Goal: Task Accomplishment & Management: Manage account settings

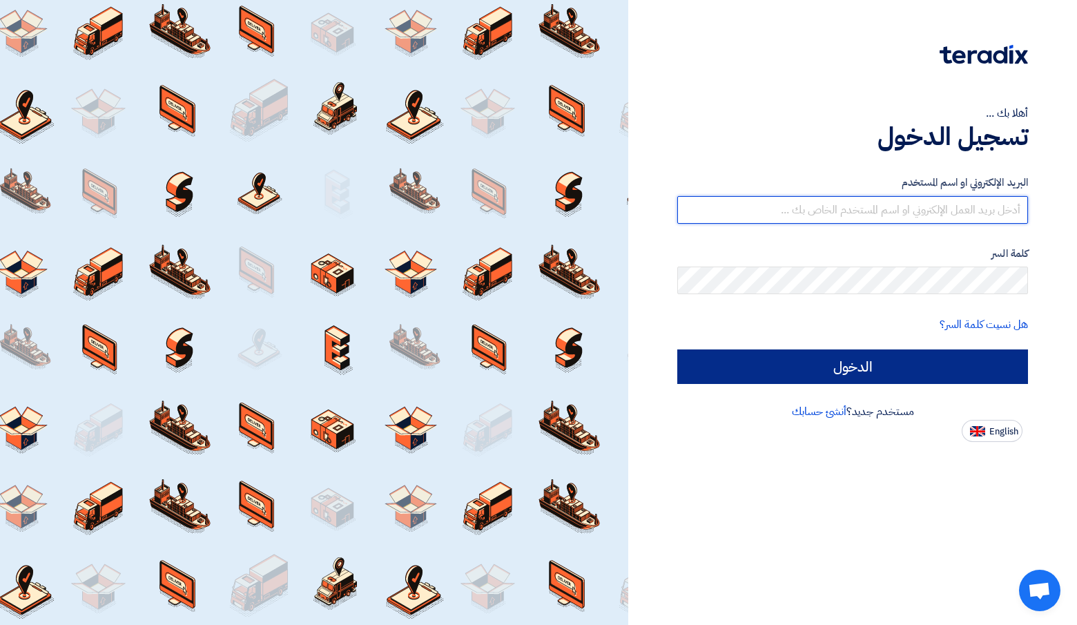
type input "[PERSON_NAME][EMAIL_ADDRESS][DOMAIN_NAME]"
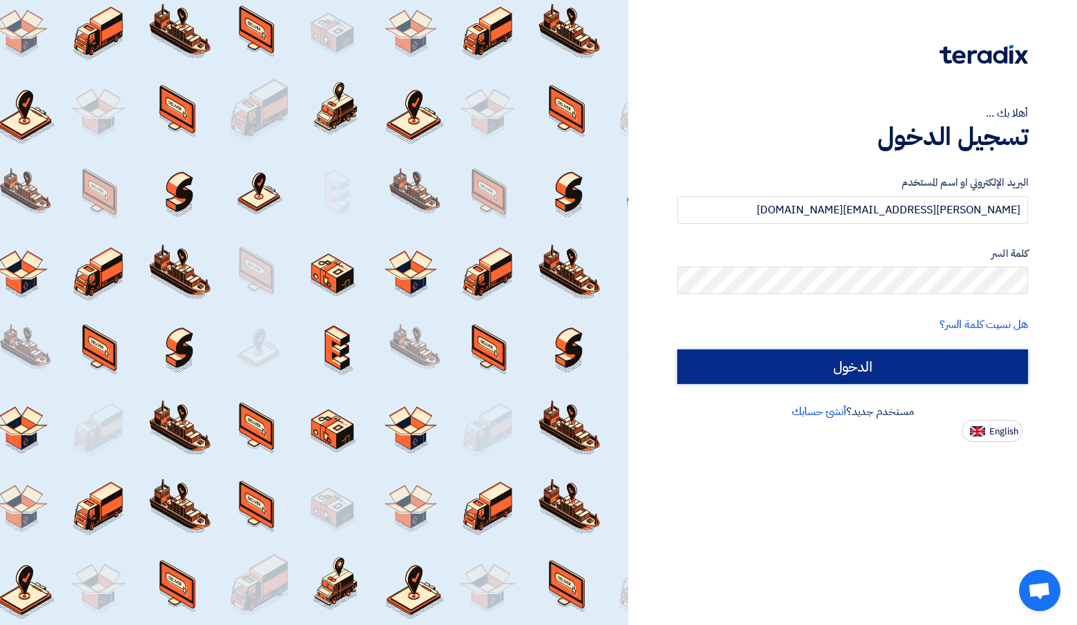
click at [771, 352] on input "الدخول" at bounding box center [852, 366] width 351 height 35
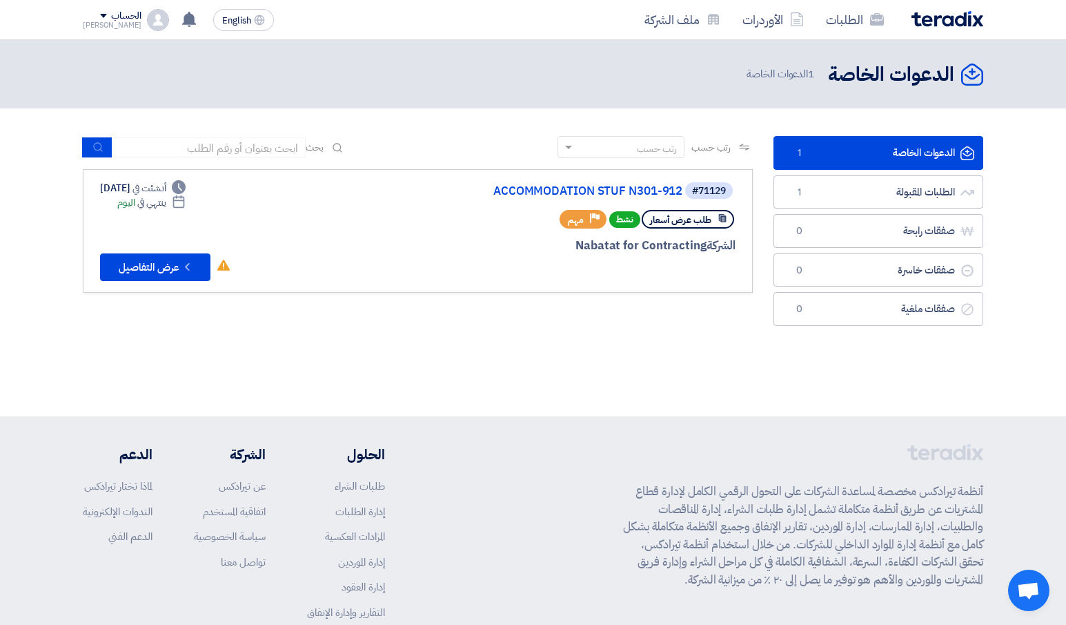
click at [486, 234] on div "#71129 ACCOMMODATION STUF N301-912 طلب عرض أسعار نشط Priority مهم الشركة Nabata…" at bounding box center [570, 231] width 332 height 100
click at [520, 194] on link "ACCOMMODATION STUF N301-912" at bounding box center [544, 191] width 276 height 12
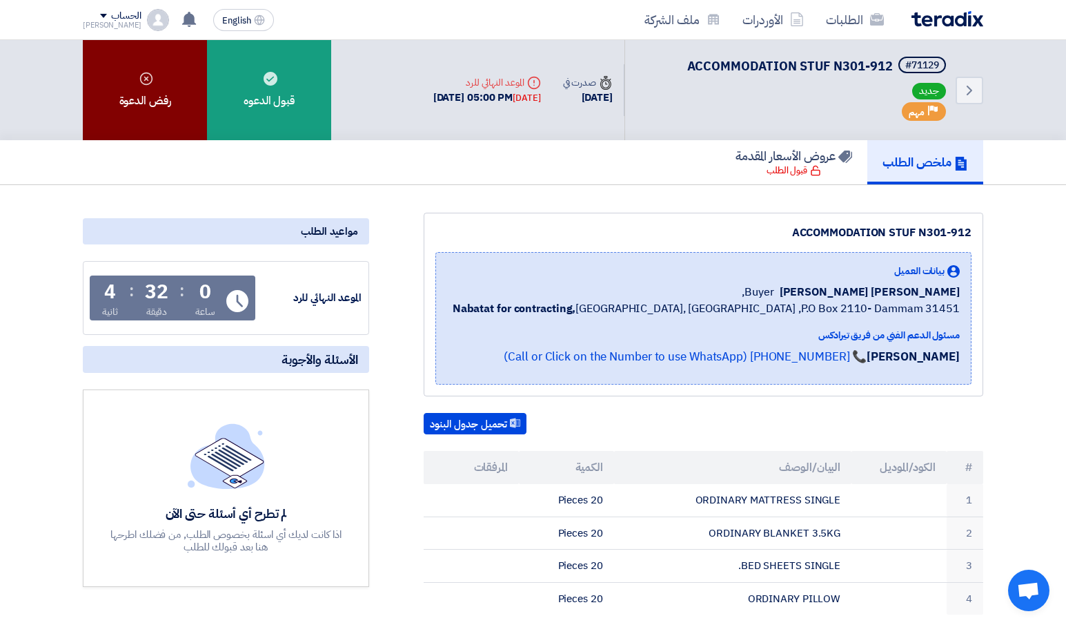
click at [150, 82] on use at bounding box center [146, 78] width 12 height 12
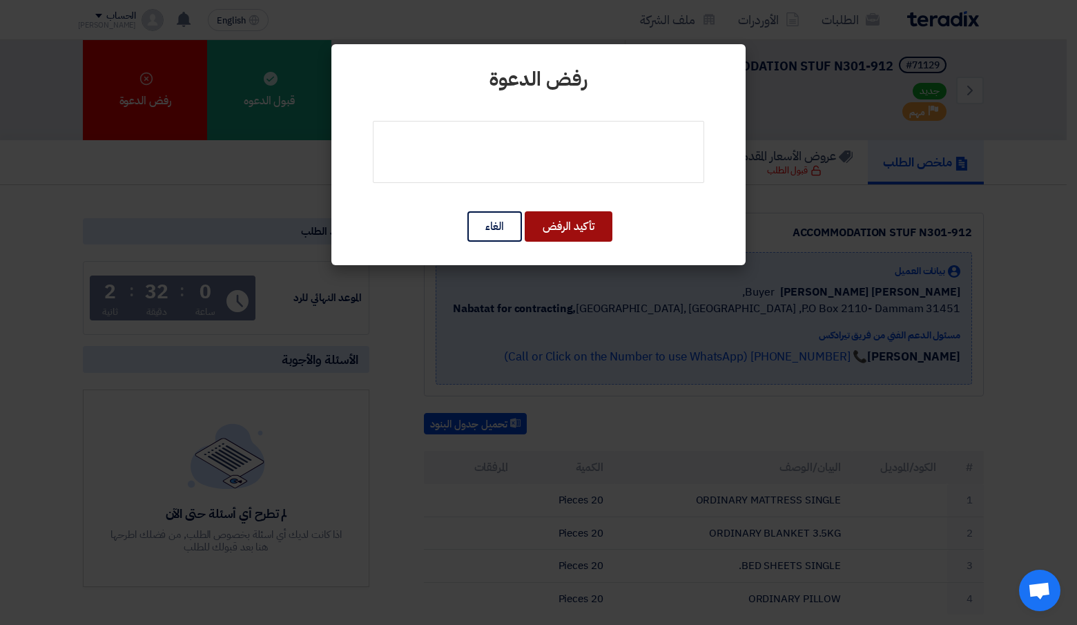
click at [587, 226] on button "تأكيد الرفض" at bounding box center [568, 226] width 88 height 30
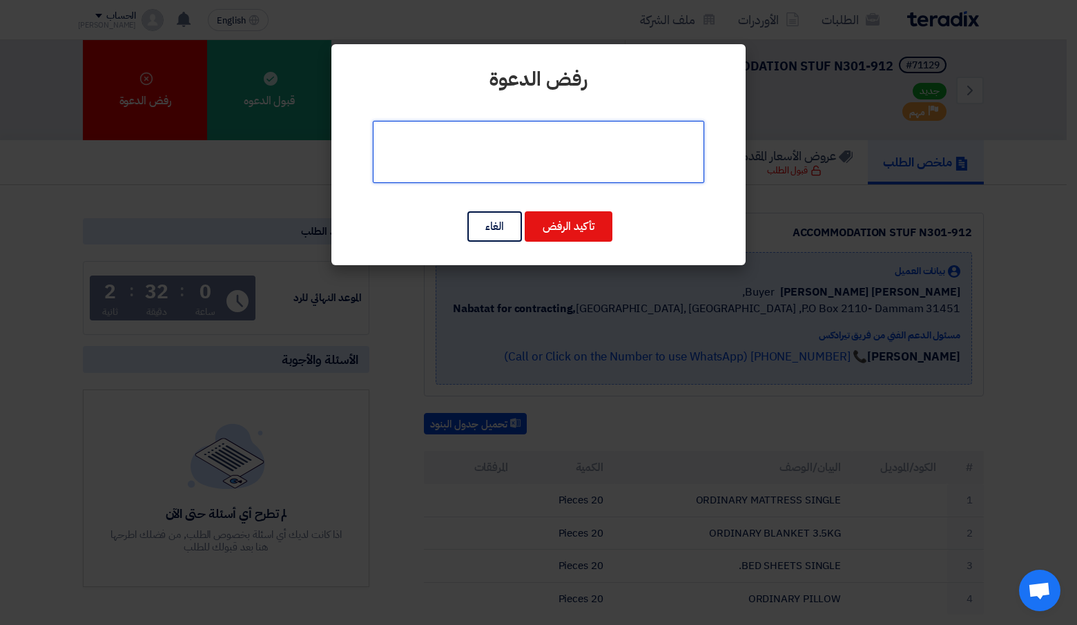
click at [606, 141] on textarea at bounding box center [538, 152] width 331 height 62
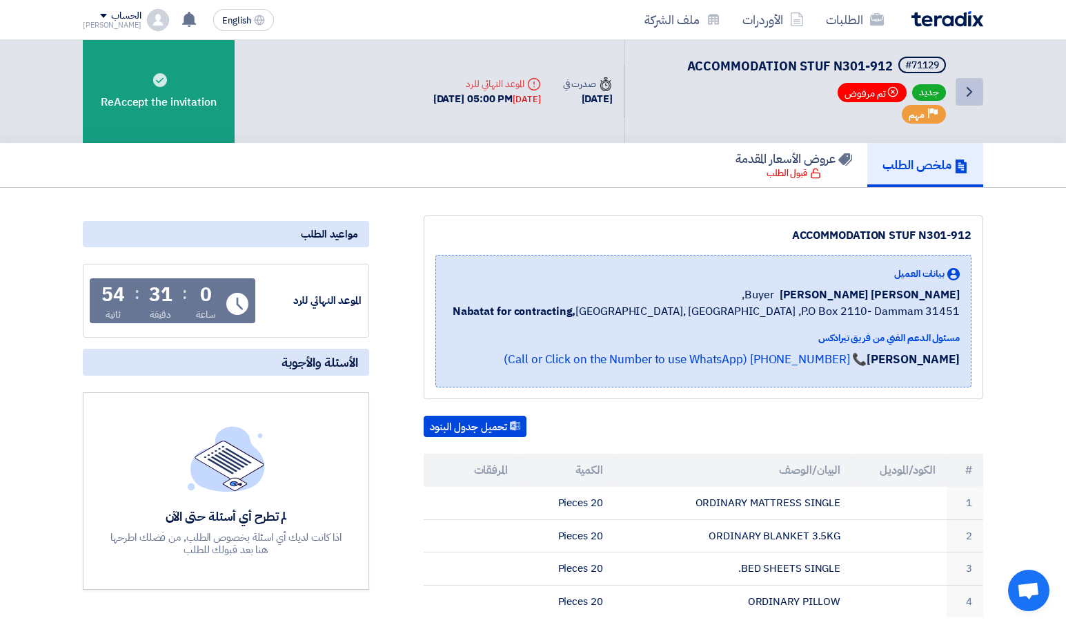
click at [976, 90] on icon "Back" at bounding box center [969, 92] width 17 height 17
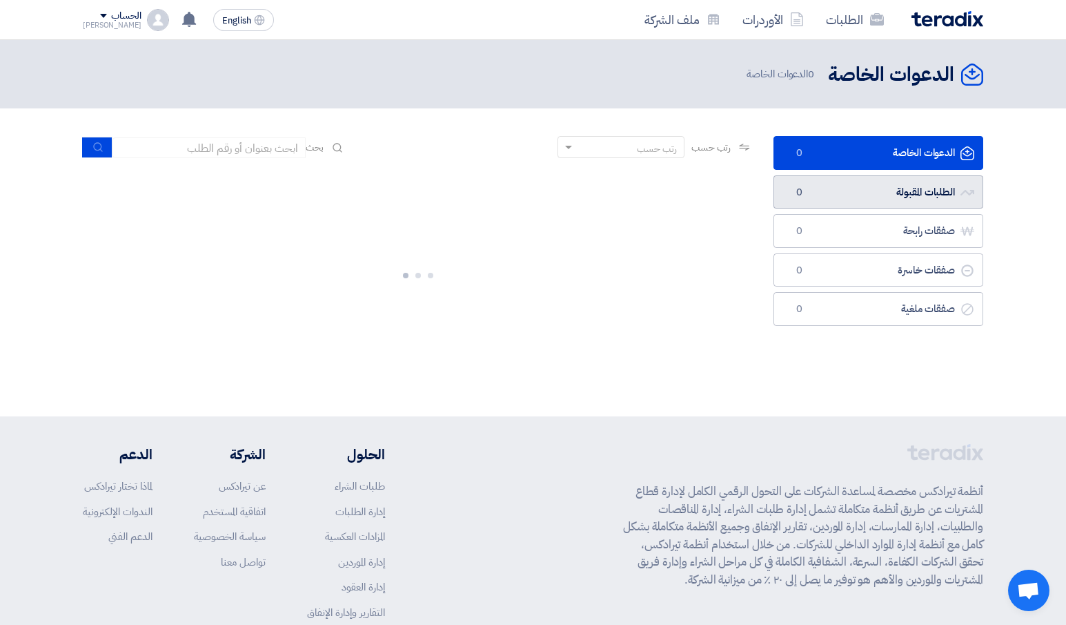
click at [908, 193] on link "الطلبات المقبولة الطلبات المقبولة 0" at bounding box center [879, 192] width 210 height 34
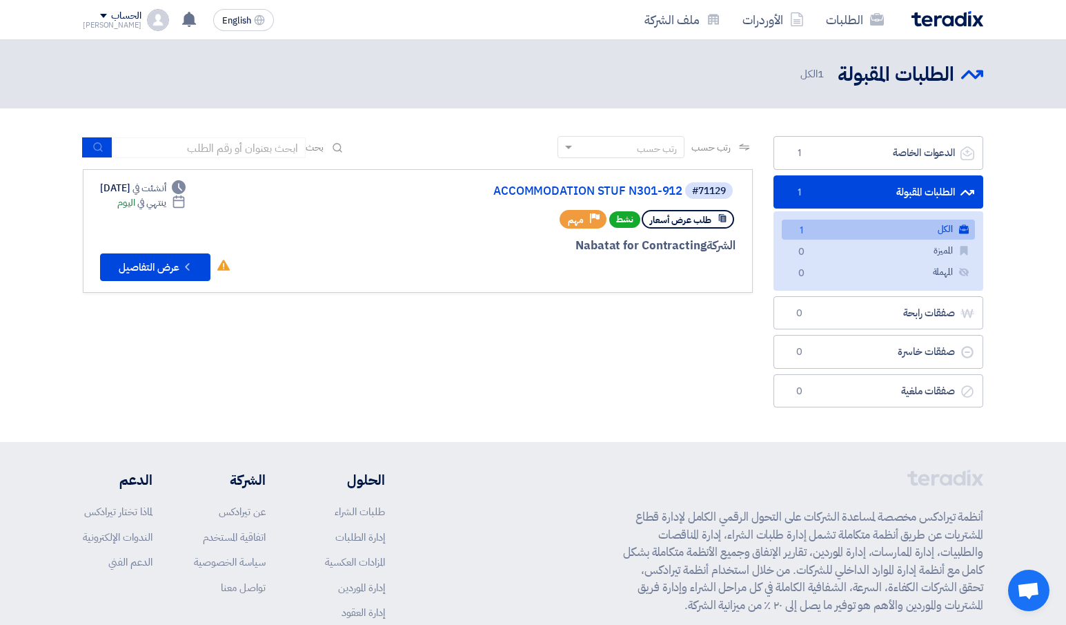
click at [912, 228] on link "الكل الكل 1" at bounding box center [878, 229] width 193 height 20
